Goal: Task Accomplishment & Management: Manage account settings

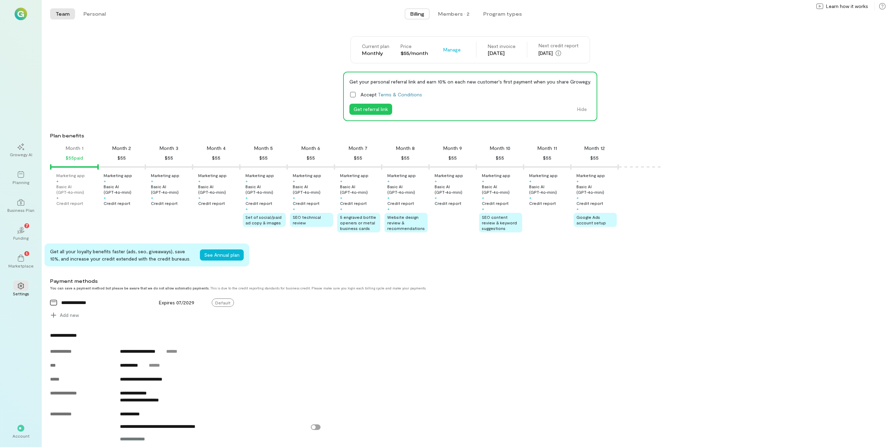
click at [121, 153] on div "Month 2 $55" at bounding box center [121, 153] width 47 height 17
click at [141, 306] on div "**********" at bounding box center [105, 302] width 89 height 7
click at [450, 53] on span "Manage" at bounding box center [451, 49] width 17 height 7
click at [466, 65] on span "See Annual Plan" at bounding box center [472, 64] width 35 height 7
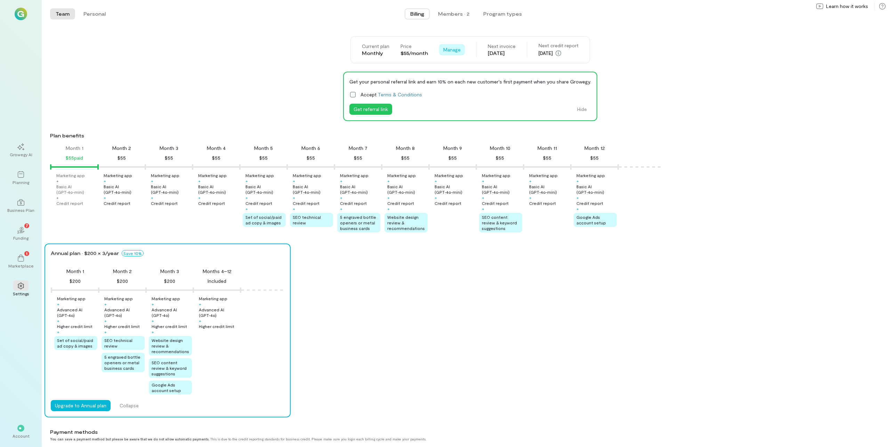
click at [448, 48] on span "Manage" at bounding box center [451, 49] width 17 height 7
click at [459, 61] on link "See Annual Plan" at bounding box center [468, 65] width 54 height 14
click at [455, 16] on div "Members · 2" at bounding box center [453, 13] width 31 height 7
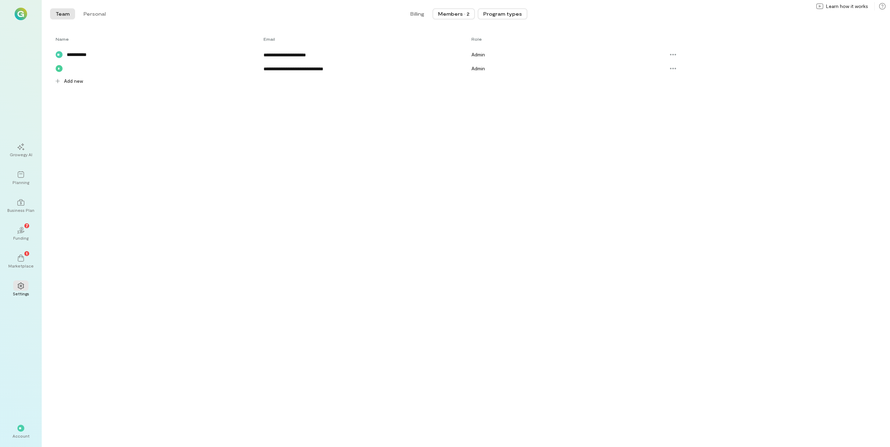
click at [512, 16] on button "Program types" at bounding box center [503, 13] width 50 height 11
click at [441, 9] on button "Members · 2" at bounding box center [454, 13] width 42 height 11
click at [411, 10] on button "Billing" at bounding box center [417, 13] width 25 height 11
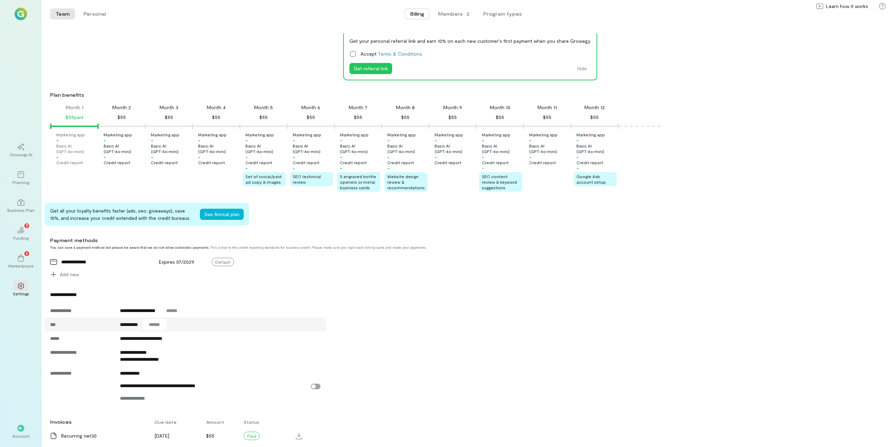
scroll to position [62, 0]
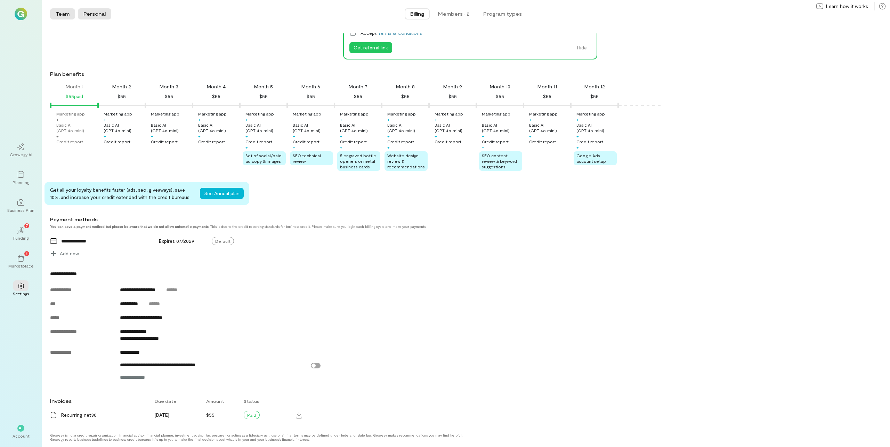
click at [95, 15] on button "Personal" at bounding box center [94, 13] width 33 height 11
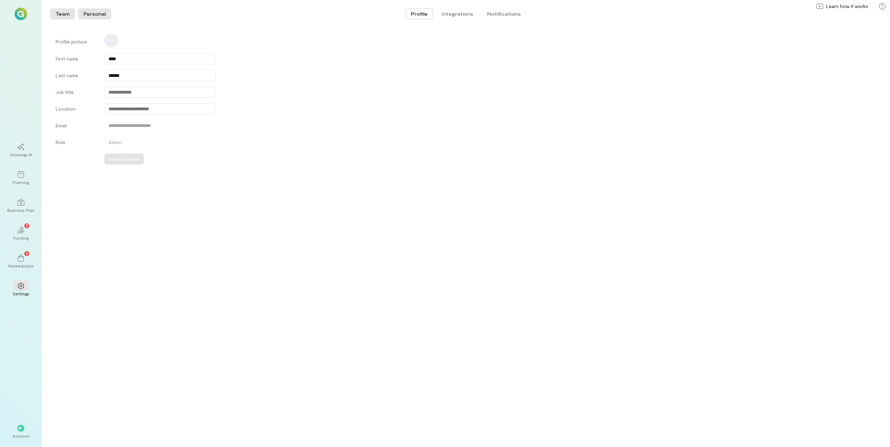
click at [65, 14] on button "Team" at bounding box center [62, 13] width 25 height 11
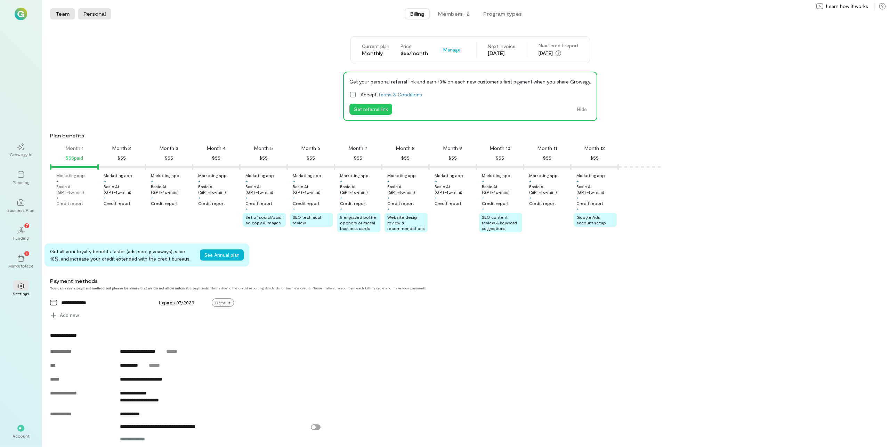
click at [86, 16] on button "Personal" at bounding box center [94, 13] width 33 height 11
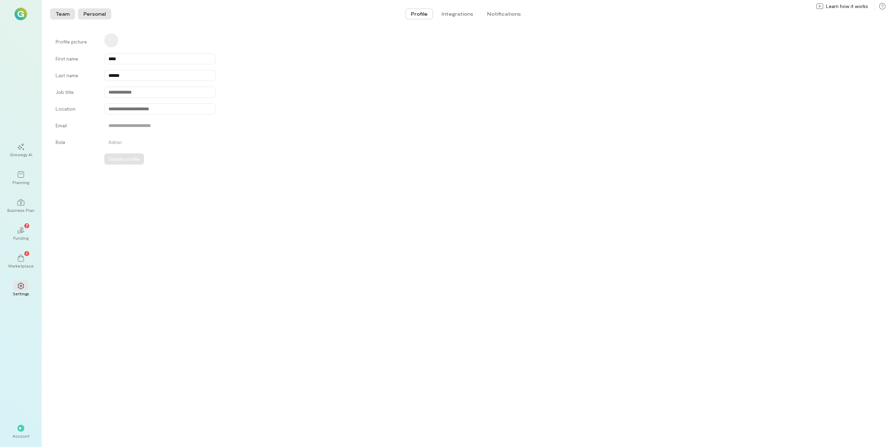
click at [58, 16] on button "Team" at bounding box center [62, 13] width 25 height 11
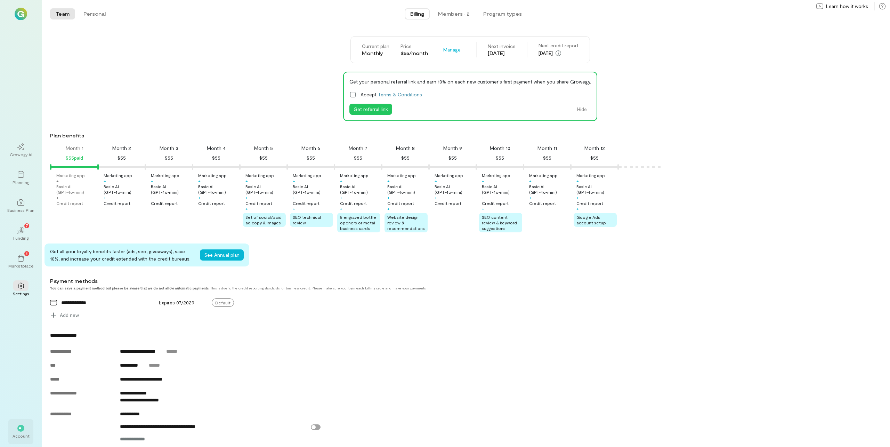
click at [20, 437] on div "Account" at bounding box center [21, 436] width 17 height 6
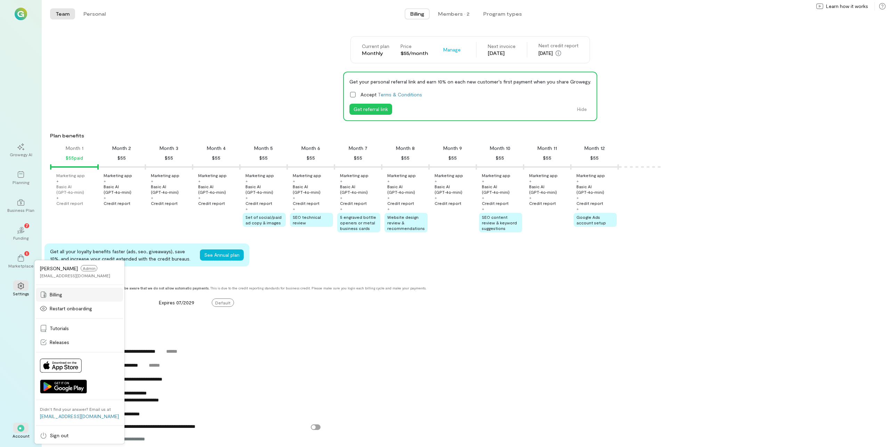
click at [75, 298] on link "Billing" at bounding box center [79, 295] width 87 height 14
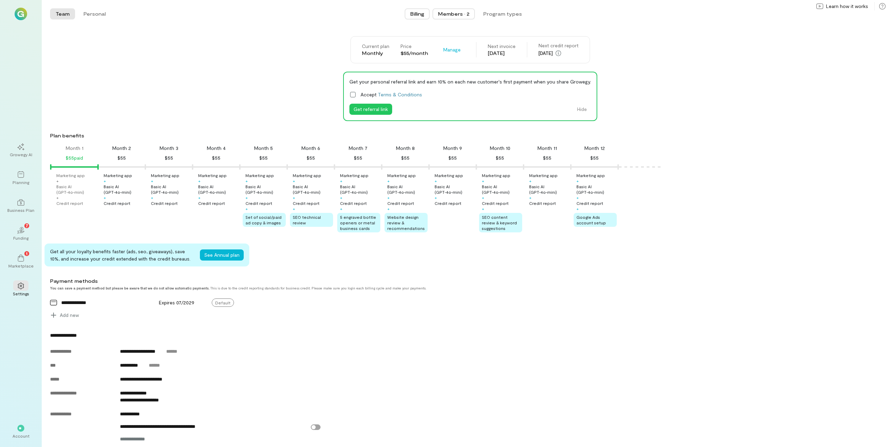
click at [452, 16] on div "Members · 2" at bounding box center [453, 13] width 31 height 7
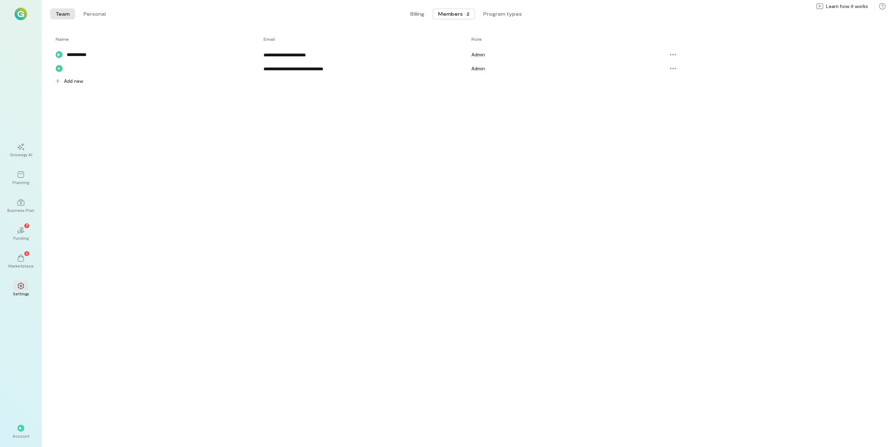
click at [79, 54] on span "**********" at bounding box center [81, 54] width 29 height 7
